Goal: Use online tool/utility: Utilize a website feature to perform a specific function

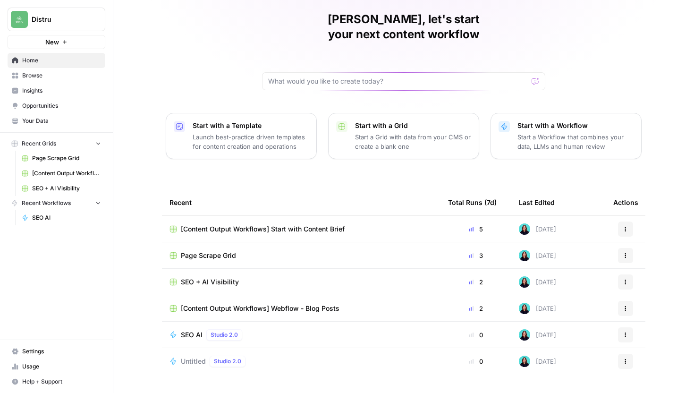
scroll to position [42, 0]
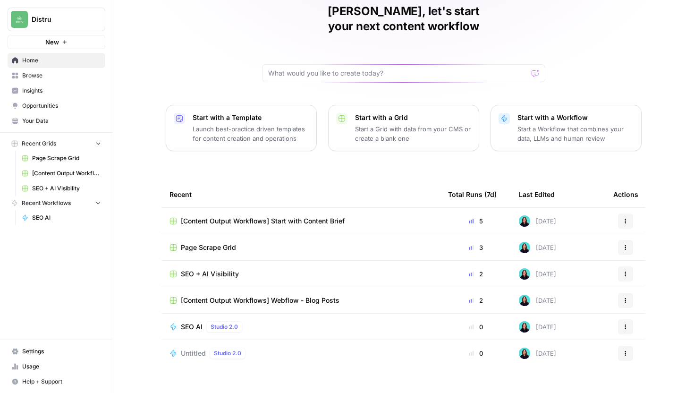
click at [300, 296] on span "[Content Output Workflows] Webflow - Blog Posts" at bounding box center [260, 300] width 159 height 9
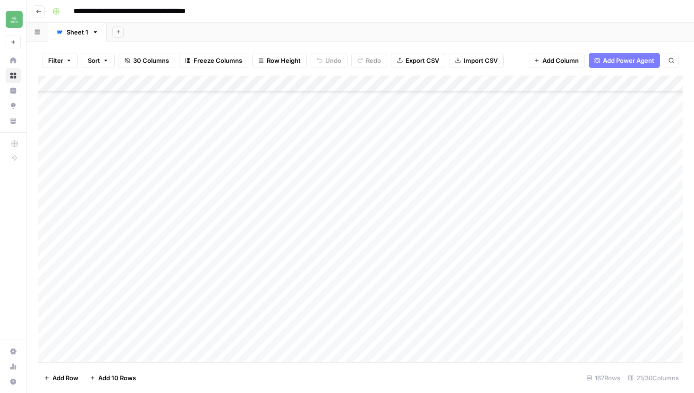
scroll to position [2427, 0]
click at [590, 224] on div "Add Column" at bounding box center [360, 219] width 645 height 287
click at [582, 223] on div "Add Column" at bounding box center [360, 219] width 645 height 287
type textarea "**********"
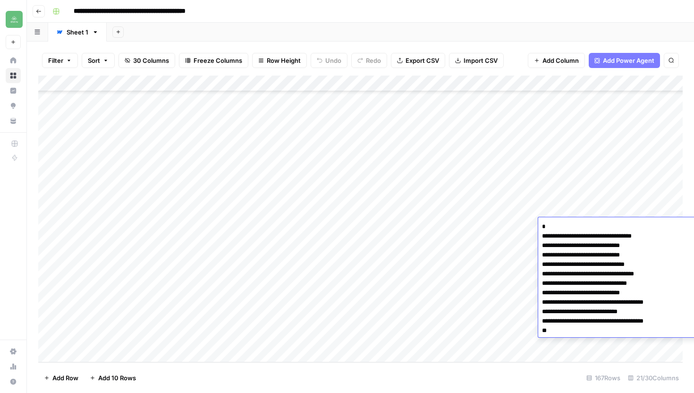
click at [507, 325] on div "Add Column" at bounding box center [360, 219] width 645 height 287
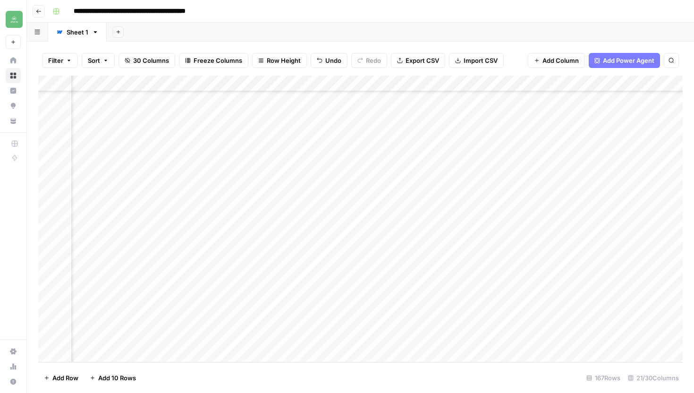
scroll to position [2427, 150]
click at [609, 227] on div "Add Column" at bounding box center [360, 219] width 645 height 287
click at [490, 224] on div "Add Column" at bounding box center [360, 219] width 645 height 287
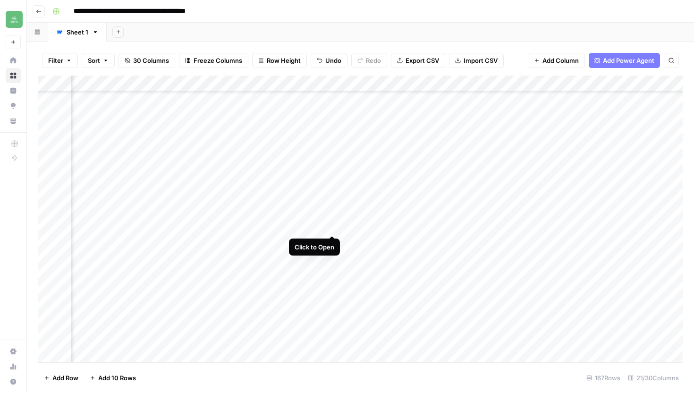
click at [331, 225] on div "Add Column" at bounding box center [360, 219] width 645 height 287
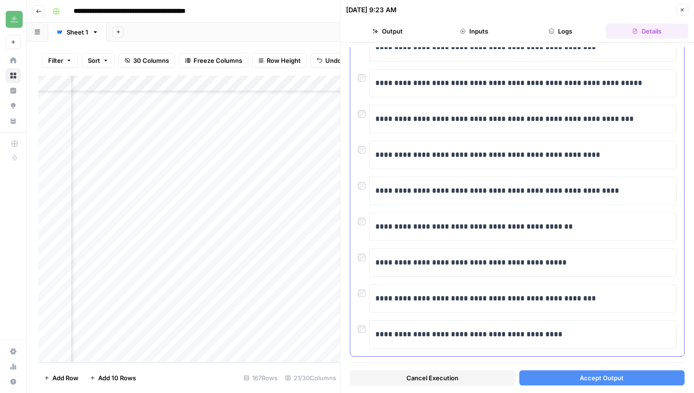
scroll to position [115, 0]
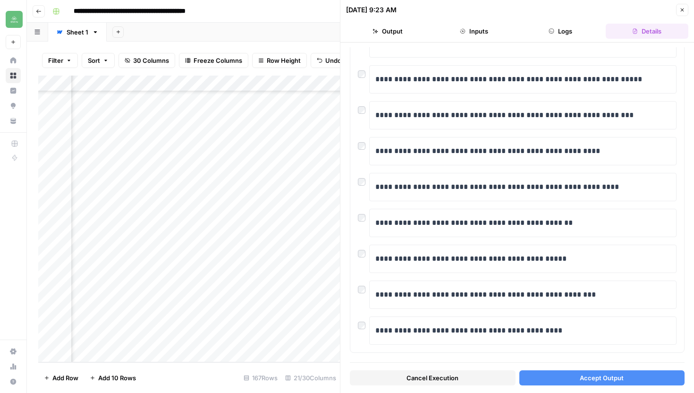
click at [623, 383] on button "Accept Output" at bounding box center [603, 377] width 166 height 15
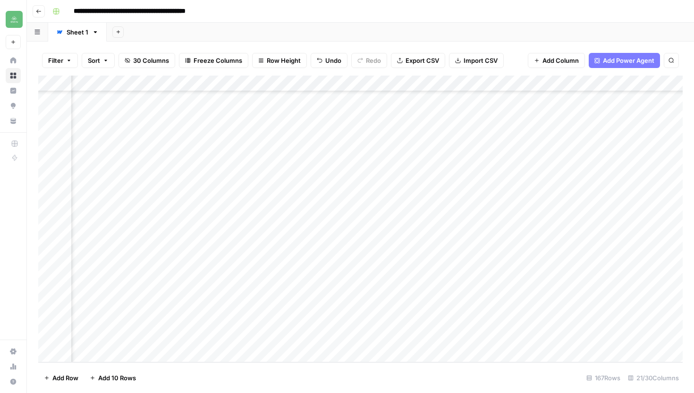
scroll to position [2427, 1012]
click at [545, 226] on div "Add Column" at bounding box center [360, 219] width 645 height 287
